Goal: Task Accomplishment & Management: Manage account settings

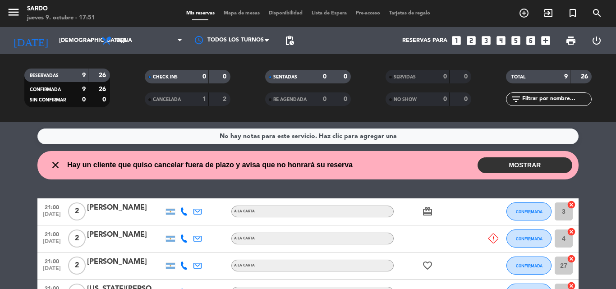
drag, startPoint x: 9, startPoint y: 224, endPoint x: 63, endPoint y: 223, distance: 54.6
click at [506, 158] on button "MOSTRAR" at bounding box center [525, 165] width 95 height 16
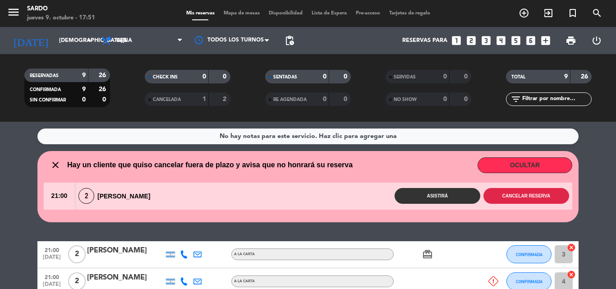
click at [499, 193] on button "Cancelar reserva" at bounding box center [526, 196] width 86 height 16
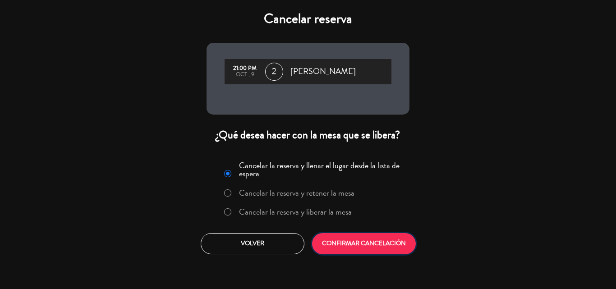
click at [391, 248] on button "CONFIRMAR CANCELACIÓN" at bounding box center [364, 243] width 104 height 21
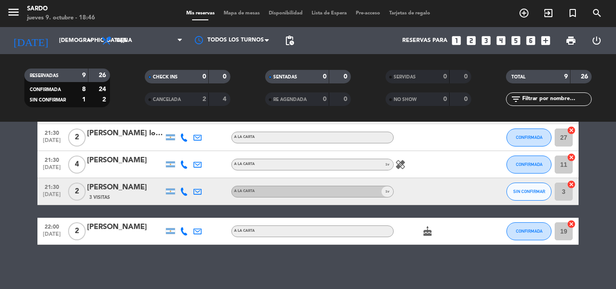
scroll to position [188, 0]
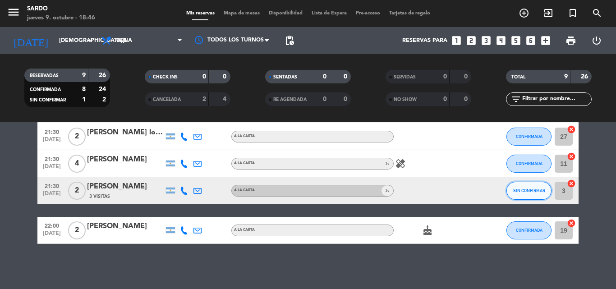
click at [541, 189] on span "SIN CONFIRMAR" at bounding box center [529, 190] width 32 height 5
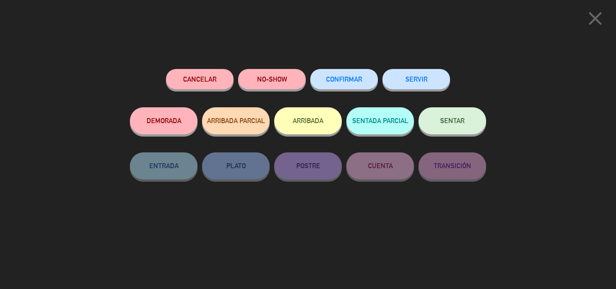
click at [356, 73] on button "CONFIRMAR" at bounding box center [344, 79] width 68 height 20
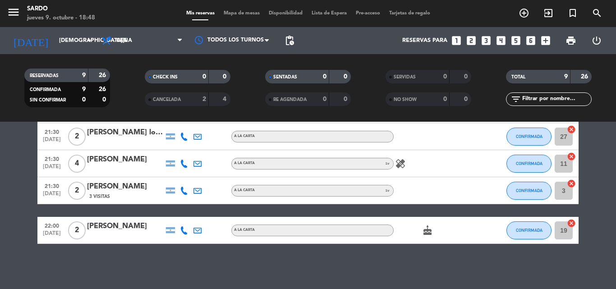
drag, startPoint x: 433, startPoint y: 232, endPoint x: 440, endPoint y: 236, distance: 8.1
click at [439, 236] on div "cake" at bounding box center [434, 230] width 81 height 27
click at [426, 232] on icon "cake" at bounding box center [427, 230] width 11 height 11
click at [411, 165] on div "healing" at bounding box center [434, 163] width 81 height 27
click at [405, 165] on icon "healing" at bounding box center [400, 163] width 11 height 11
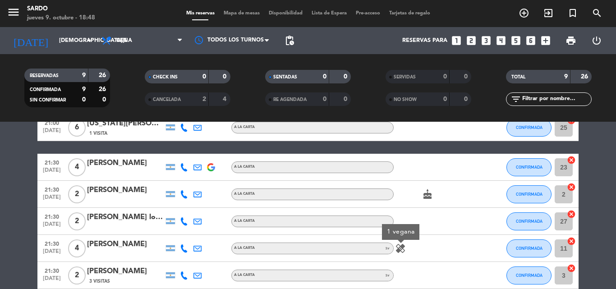
scroll to position [98, 0]
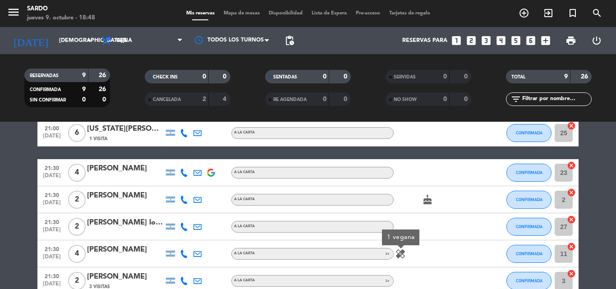
click at [426, 210] on div "cake" at bounding box center [434, 199] width 81 height 27
click at [429, 204] on icon "cake" at bounding box center [427, 199] width 11 height 11
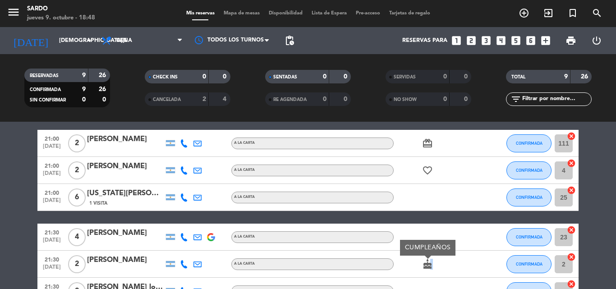
scroll to position [0, 0]
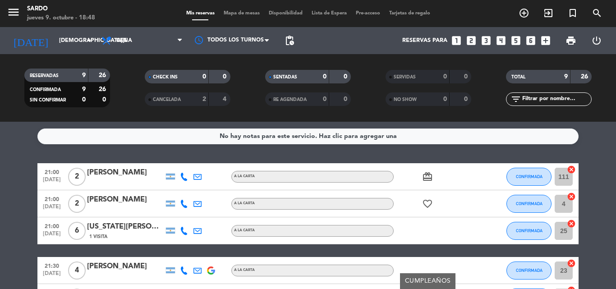
click at [423, 176] on icon "card_giftcard" at bounding box center [427, 176] width 11 height 11
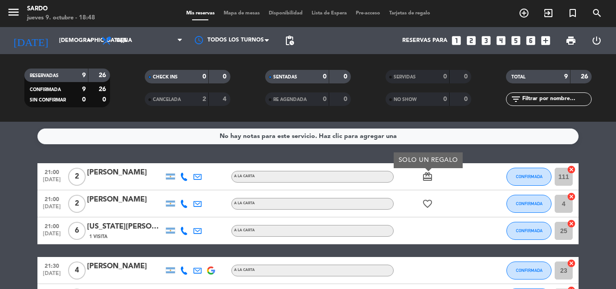
click at [432, 204] on icon "favorite_border" at bounding box center [427, 203] width 11 height 11
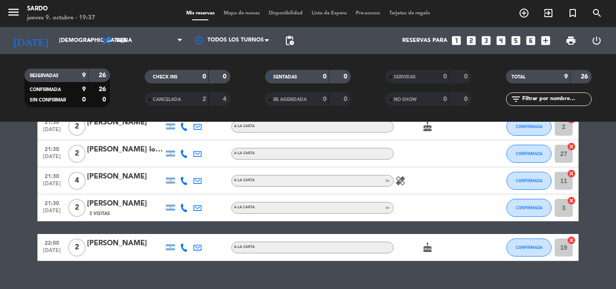
scroll to position [188, 0]
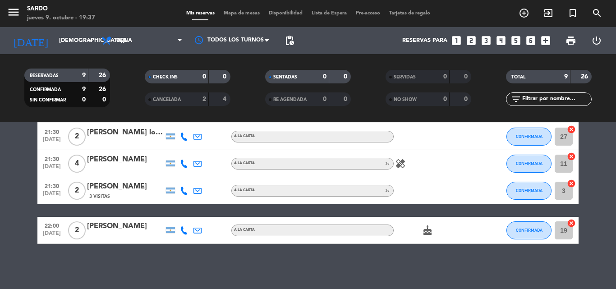
click at [400, 163] on icon "healing" at bounding box center [400, 163] width 11 height 11
click at [6, 218] on bookings-row "21:00 [DATE] 2 [PERSON_NAME] A LA CARTA card_giftcard CONFIRMADA 111 cancel 21:…" at bounding box center [308, 109] width 616 height 269
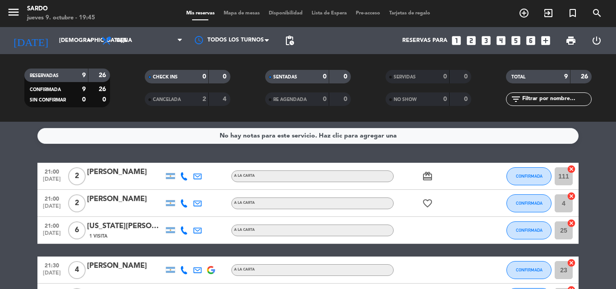
scroll to position [0, 0]
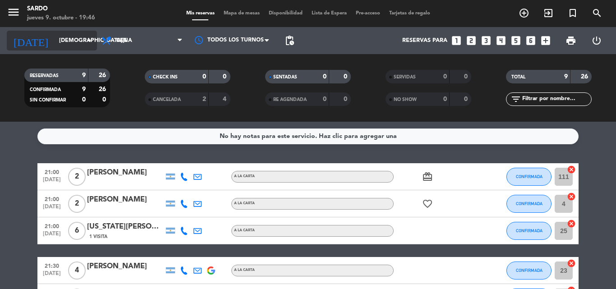
click at [74, 40] on input "[DEMOGRAPHIC_DATA][DATE]" at bounding box center [93, 40] width 76 height 15
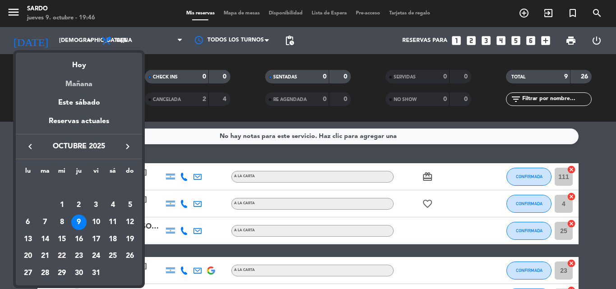
click at [77, 86] on div "Mañana" at bounding box center [79, 81] width 126 height 18
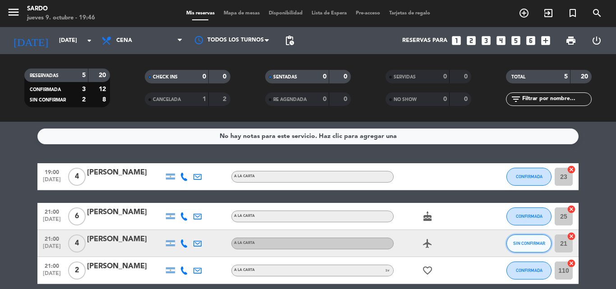
click at [526, 248] on button "SIN CONFIRMAR" at bounding box center [528, 243] width 45 height 18
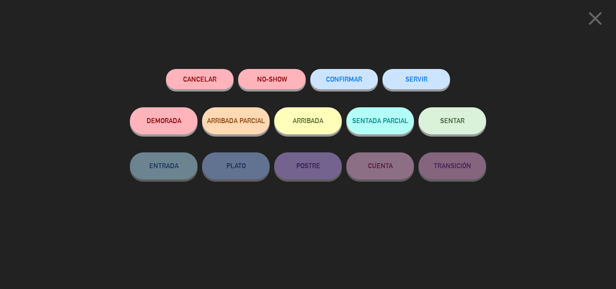
click at [345, 83] on span "CONFIRMAR" at bounding box center [344, 79] width 36 height 8
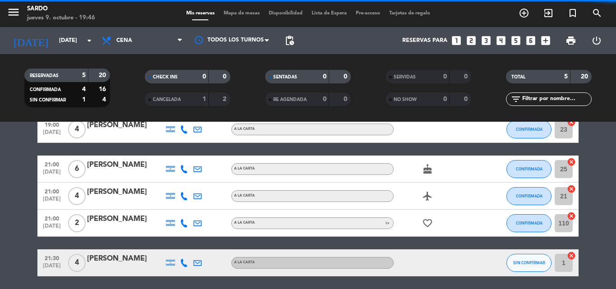
scroll to position [80, 0]
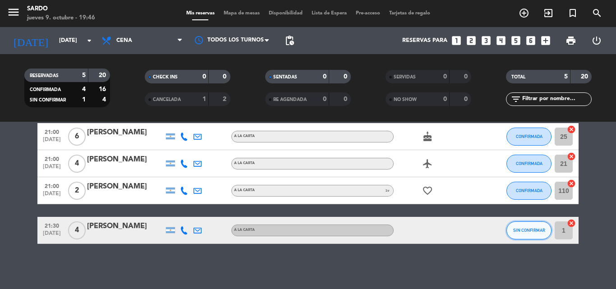
click at [522, 230] on span "SIN CONFIRMAR" at bounding box center [529, 230] width 32 height 5
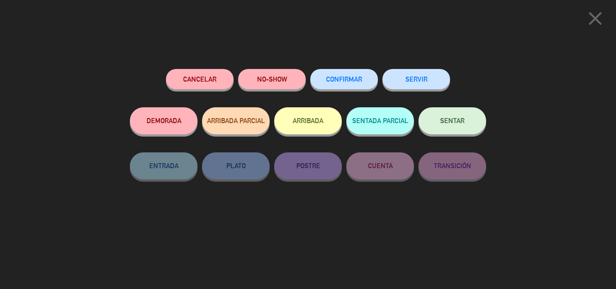
click at [355, 79] on span "CONFIRMAR" at bounding box center [344, 79] width 36 height 8
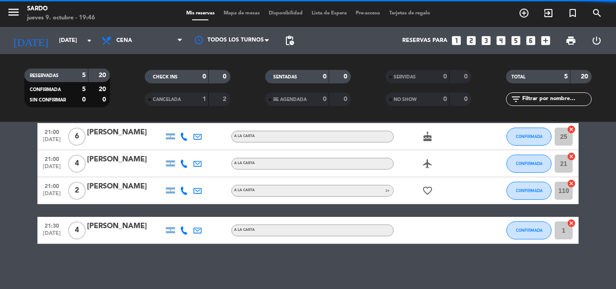
scroll to position [0, 0]
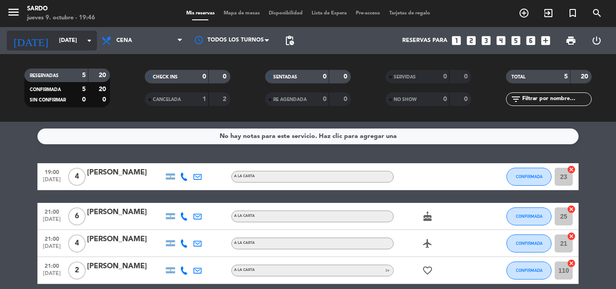
click at [95, 37] on input "[DATE]" at bounding box center [93, 40] width 76 height 15
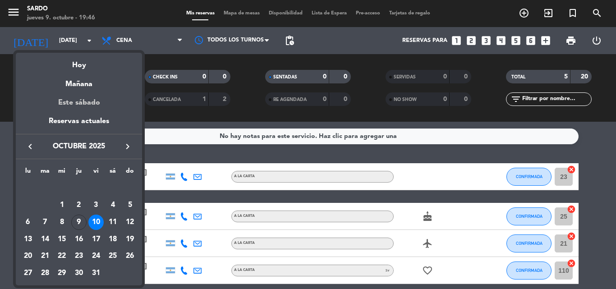
click at [93, 99] on div "Este sábado" at bounding box center [79, 102] width 126 height 25
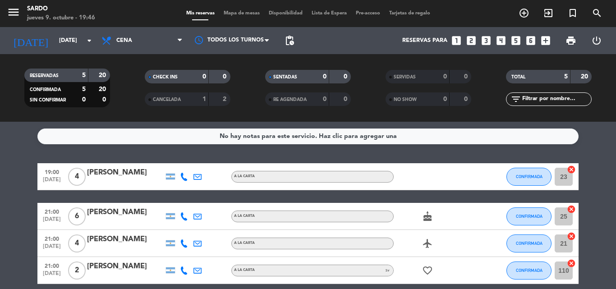
type input "[DATE]"
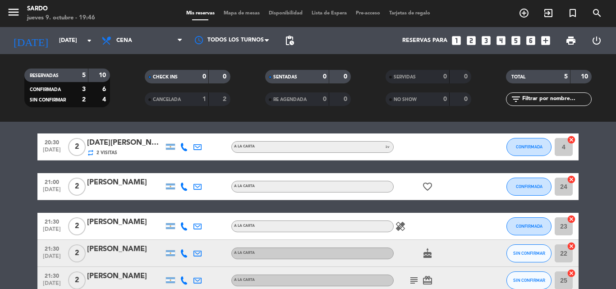
scroll to position [45, 0]
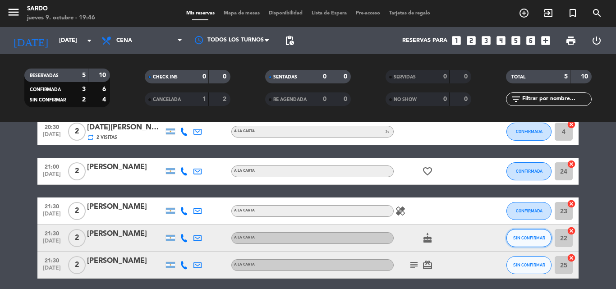
click at [522, 240] on span "SIN CONFIRMAR" at bounding box center [529, 237] width 32 height 5
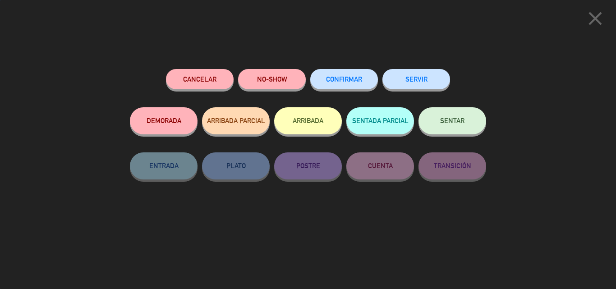
click at [363, 85] on button "CONFIRMAR" at bounding box center [344, 79] width 68 height 20
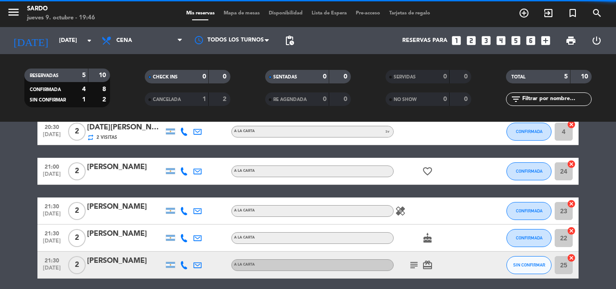
click at [414, 263] on icon "subject" at bounding box center [414, 265] width 11 height 11
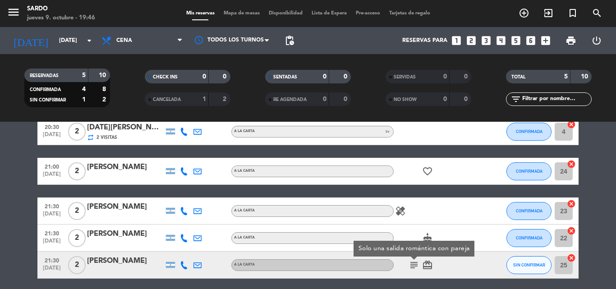
click at [461, 274] on div "subject Solo una salida romántica con pareja card_giftcard" at bounding box center [434, 265] width 81 height 27
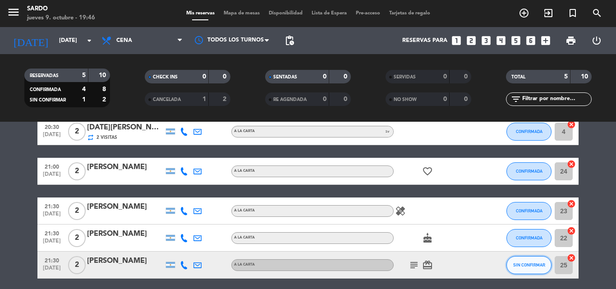
click at [514, 260] on button "SIN CONFIRMAR" at bounding box center [528, 265] width 45 height 18
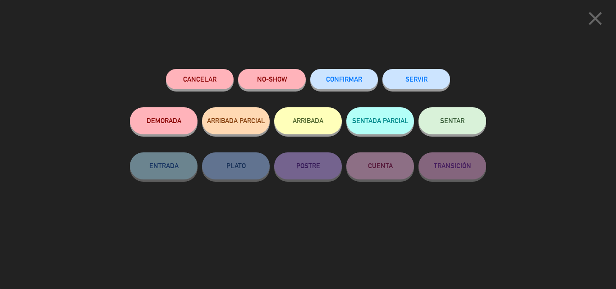
click at [354, 78] on span "CONFIRMAR" at bounding box center [344, 79] width 36 height 8
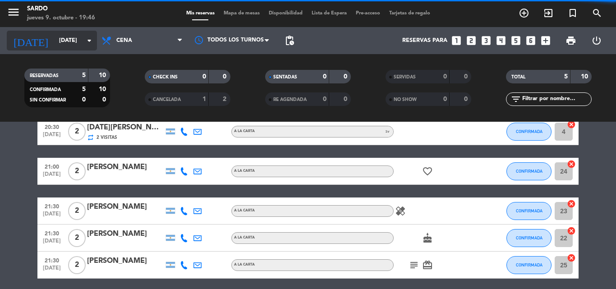
click at [80, 41] on input "[DATE]" at bounding box center [93, 40] width 76 height 15
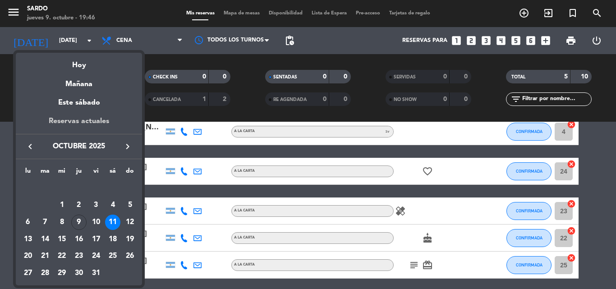
click at [84, 122] on div "Reservas actuales" at bounding box center [79, 124] width 126 height 18
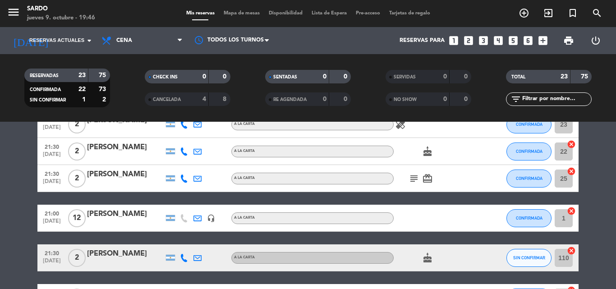
scroll to position [609, 0]
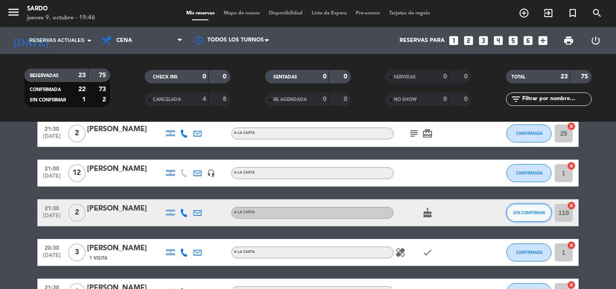
click at [525, 219] on button "SIN CONFIRMAR" at bounding box center [528, 213] width 45 height 18
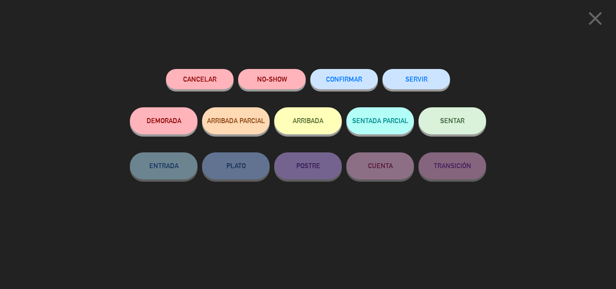
click at [322, 71] on button "CONFIRMAR" at bounding box center [344, 79] width 68 height 20
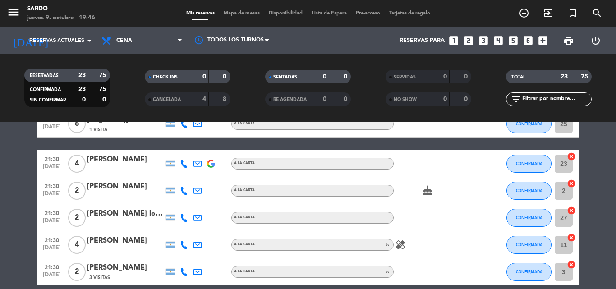
scroll to position [0, 0]
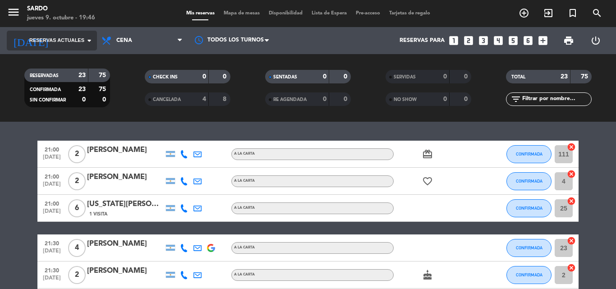
click at [62, 38] on span "Reservas actuales" at bounding box center [56, 41] width 55 height 8
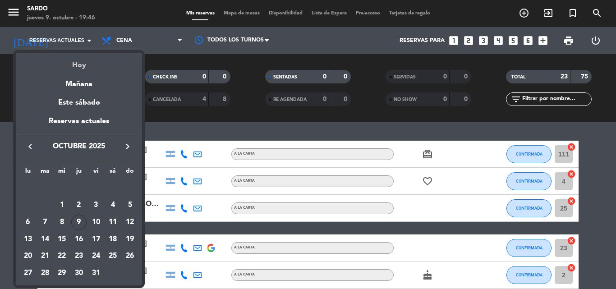
click at [78, 60] on div "Hoy" at bounding box center [79, 62] width 126 height 18
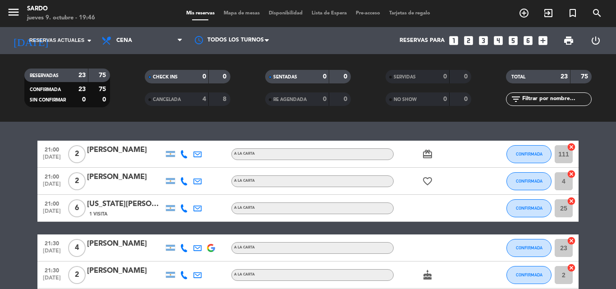
type input "[DEMOGRAPHIC_DATA][DATE]"
